Goal: Navigation & Orientation: Find specific page/section

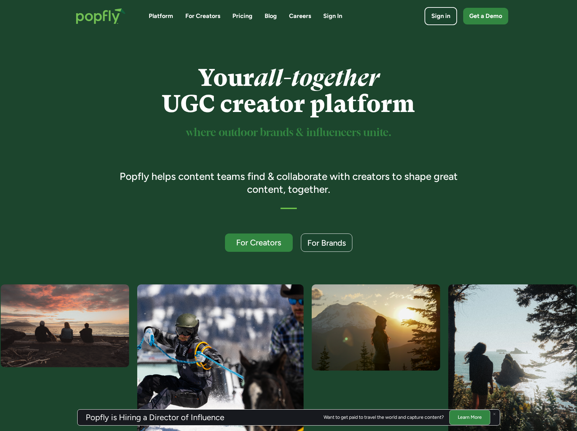
click at [301, 15] on link "Careers" at bounding box center [300, 16] width 22 height 8
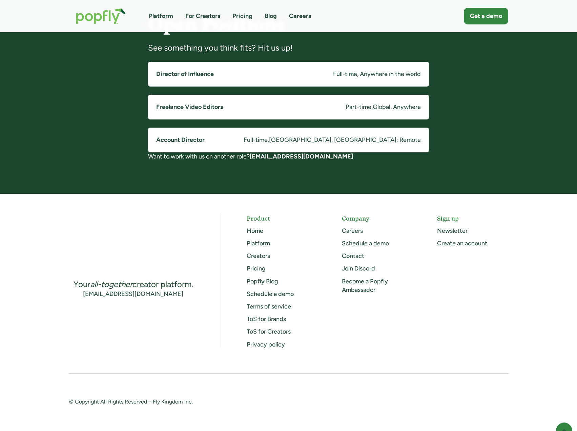
scroll to position [455, 0]
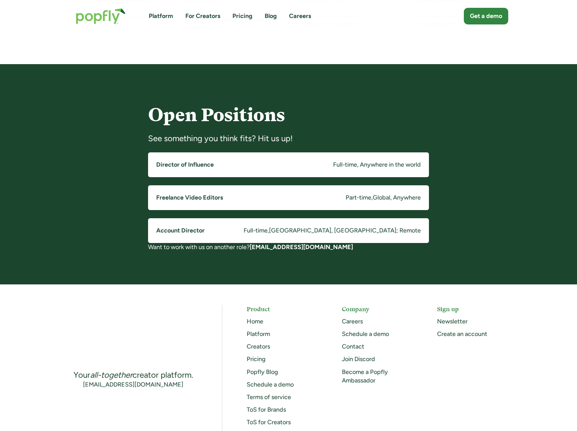
click at [212, 168] on h5 "Director of Influence" at bounding box center [185, 164] width 58 height 8
click at [226, 231] on link "Account Director Full-time , [GEOGRAPHIC_DATA], [GEOGRAPHIC_DATA]; Remote" at bounding box center [288, 230] width 281 height 25
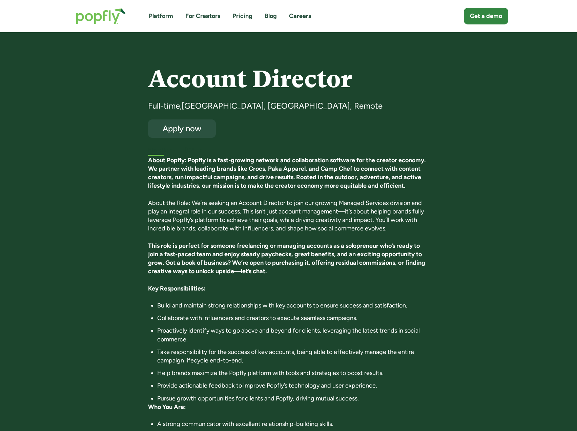
click at [117, 12] on img "home" at bounding box center [100, 16] width 63 height 30
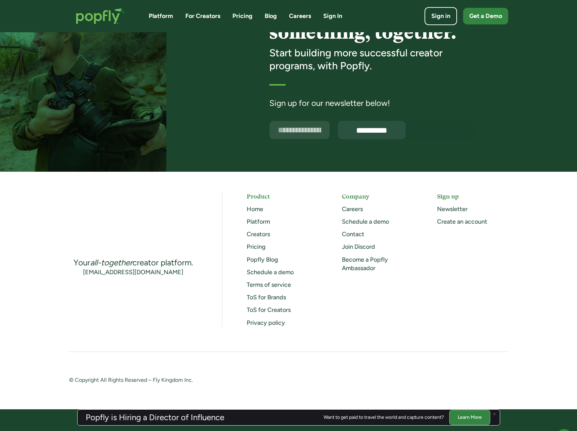
scroll to position [1038, 0]
